Goal: Information Seeking & Learning: Check status

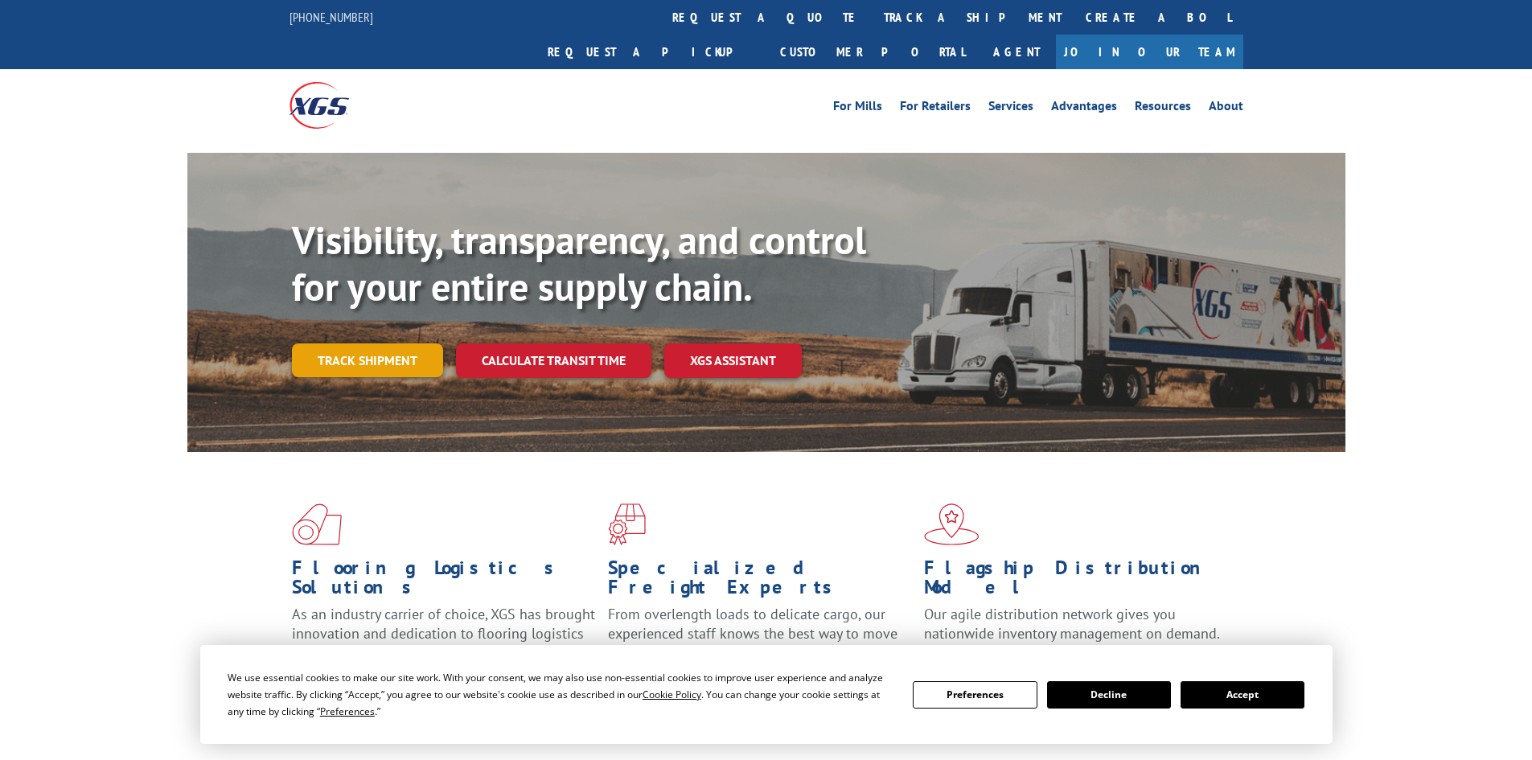
click at [433, 343] on link "Track shipment" at bounding box center [367, 360] width 151 height 34
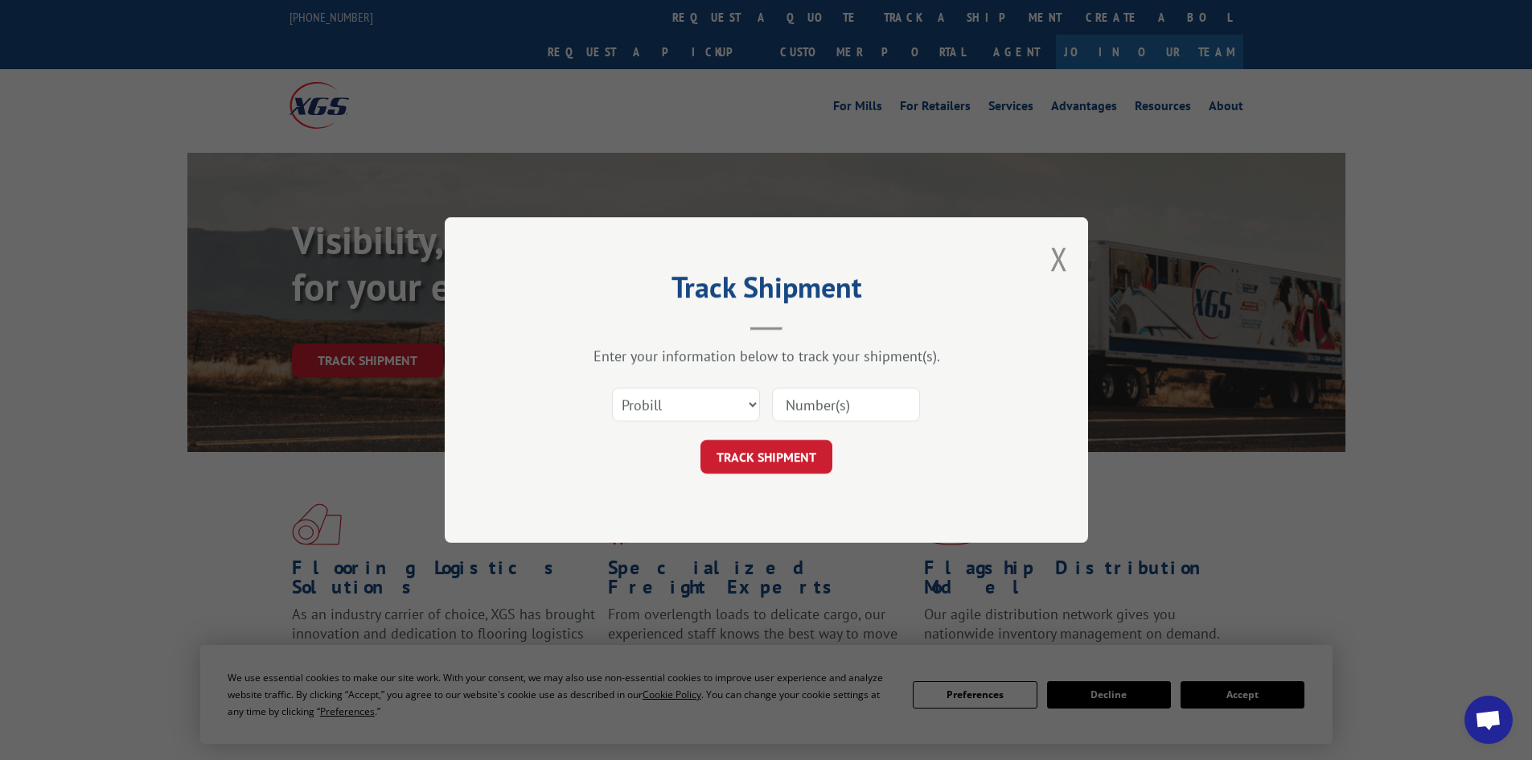
click at [887, 415] on input at bounding box center [846, 405] width 148 height 34
paste input "17479467"
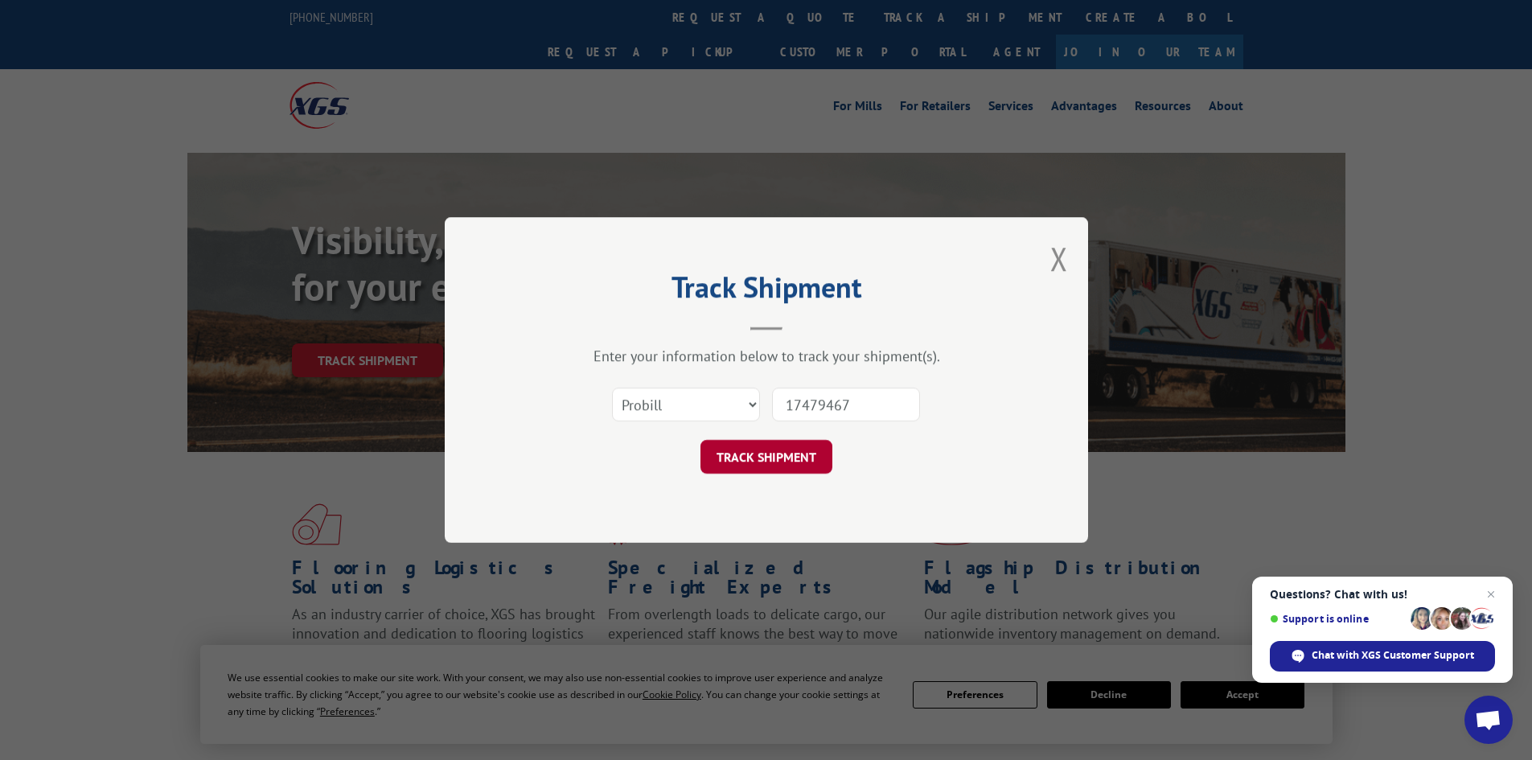
type input "17479467"
click at [756, 461] on button "TRACK SHIPMENT" at bounding box center [766, 457] width 132 height 34
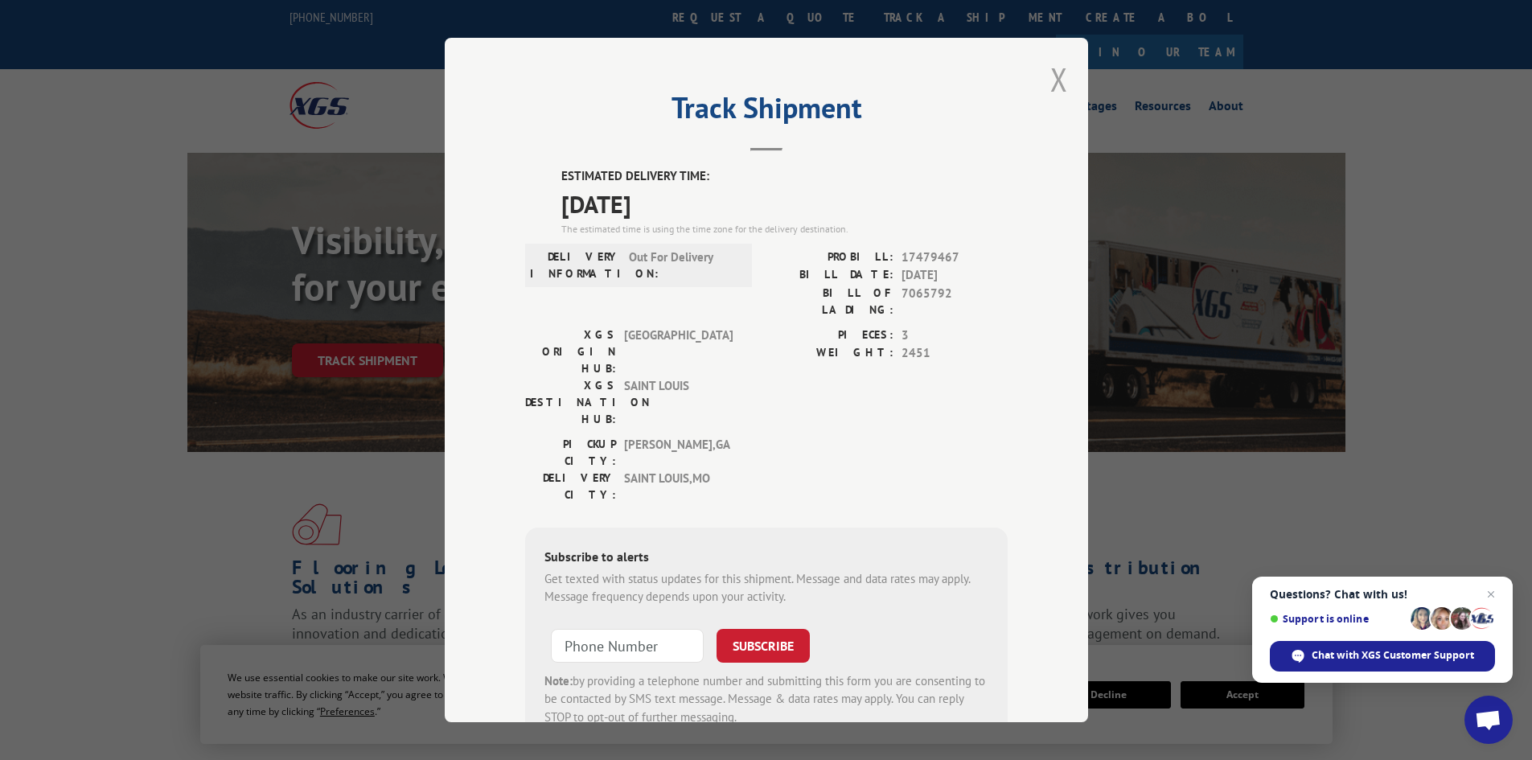
click at [1054, 82] on button "Close modal" at bounding box center [1059, 79] width 18 height 43
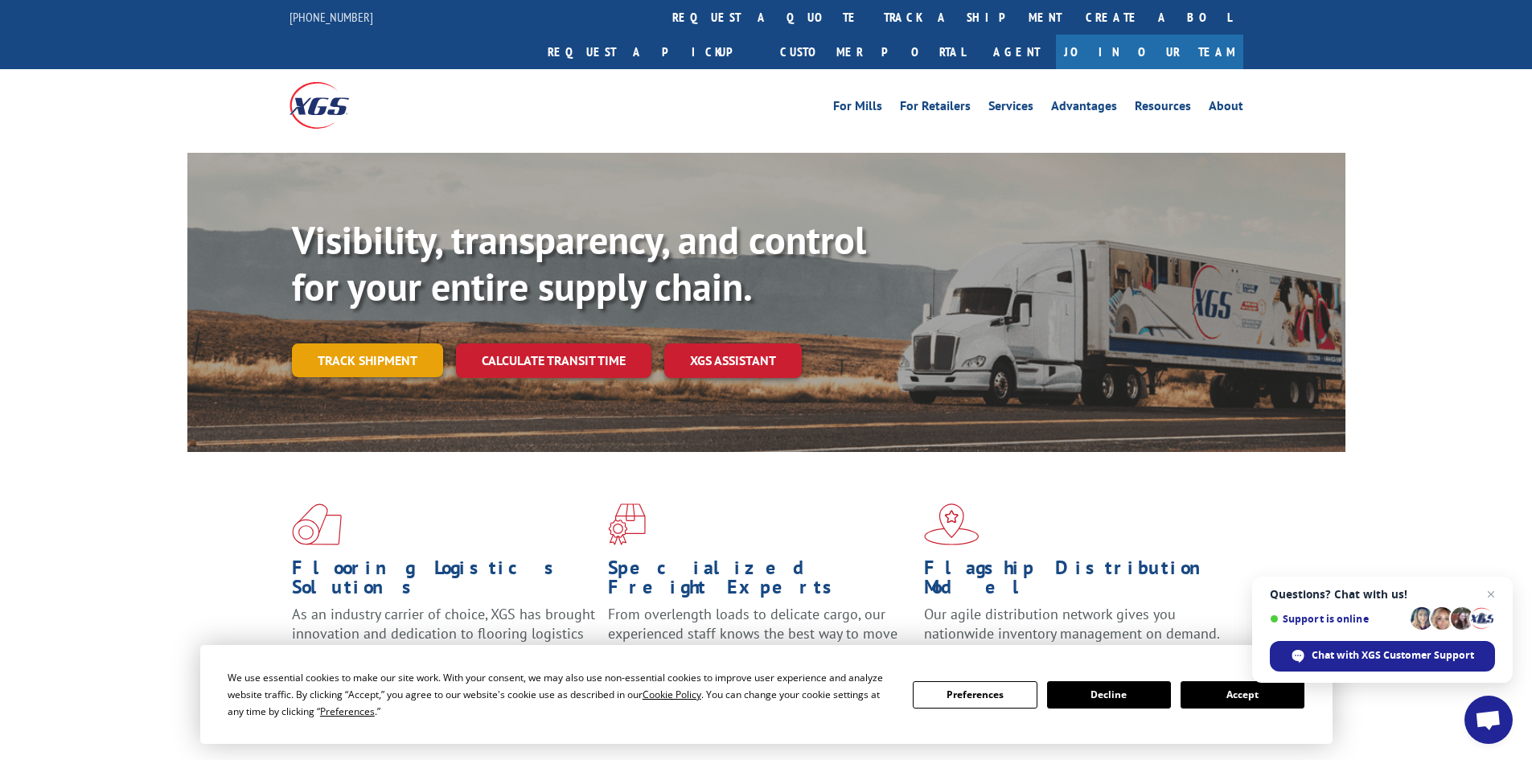
click at [378, 343] on link "Track shipment" at bounding box center [367, 360] width 151 height 34
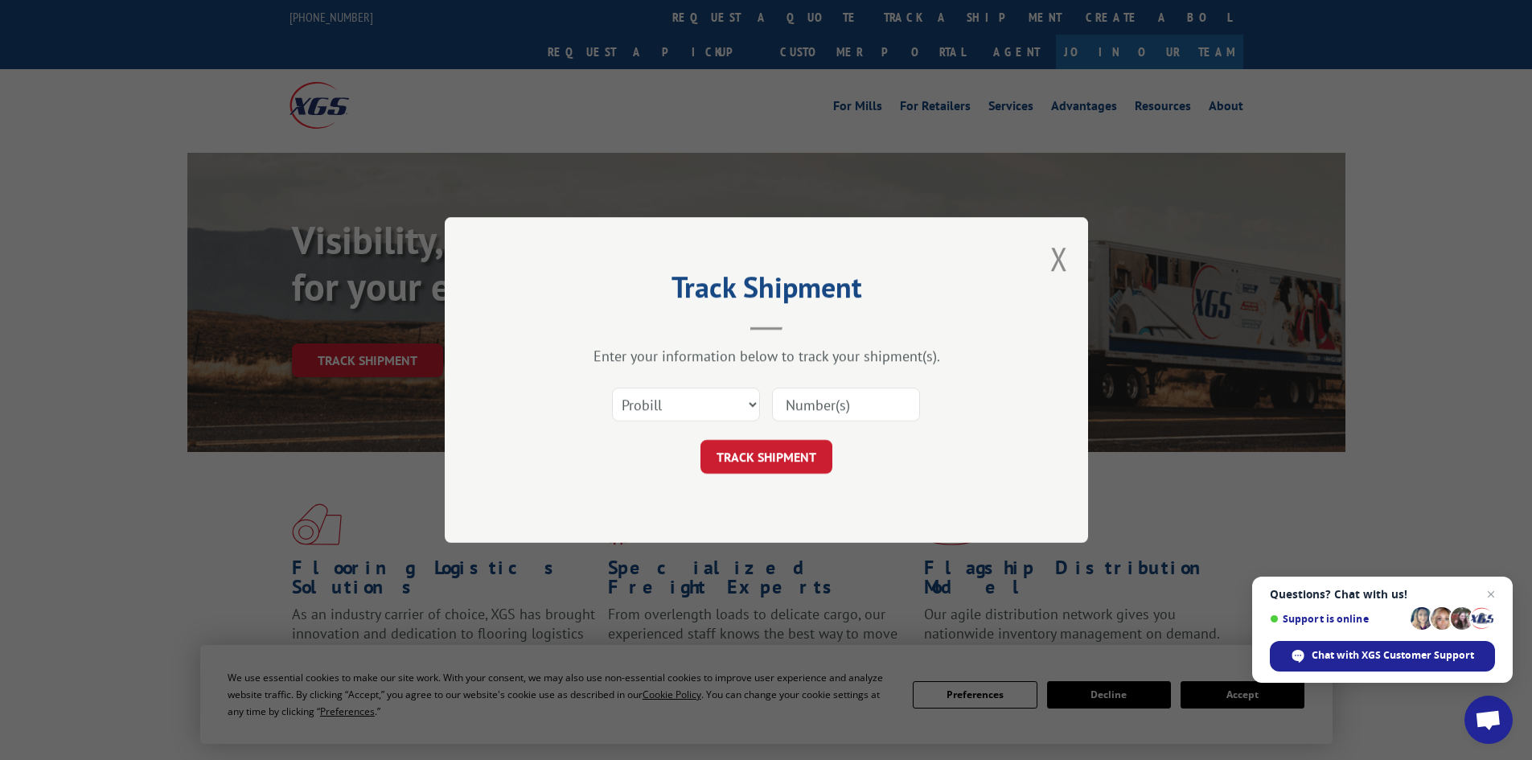
click at [798, 410] on input at bounding box center [846, 405] width 148 height 34
paste input "17479467"
click at [798, 410] on input "17479467" at bounding box center [846, 405] width 148 height 34
type input "17479467"
click at [1060, 259] on button "Close modal" at bounding box center [1059, 258] width 18 height 43
